Goal: Find specific page/section

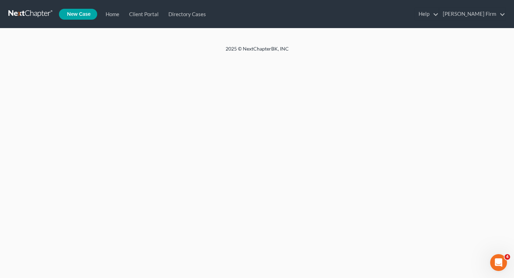
click at [38, 18] on link at bounding box center [30, 14] width 45 height 13
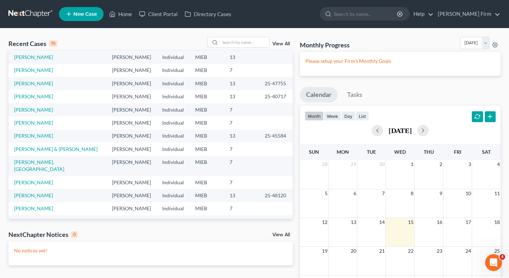
scroll to position [48, 0]
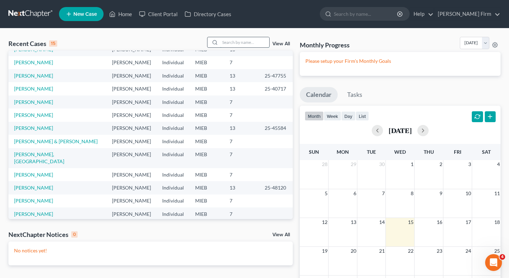
click at [222, 43] on input "search" at bounding box center [244, 42] width 49 height 10
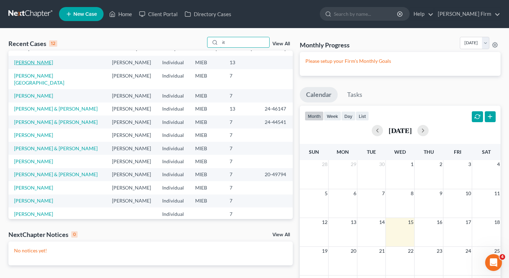
type input "it"
click at [34, 61] on link "Itawi, Charlene" at bounding box center [33, 62] width 39 height 6
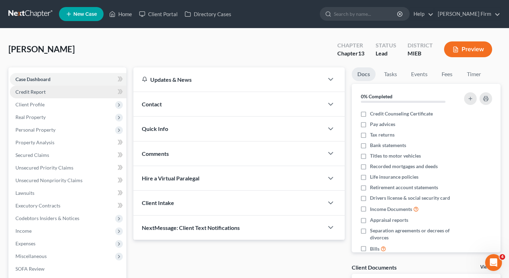
click at [36, 91] on span "Credit Report" at bounding box center [30, 92] width 30 height 6
